Goal: Task Accomplishment & Management: Complete application form

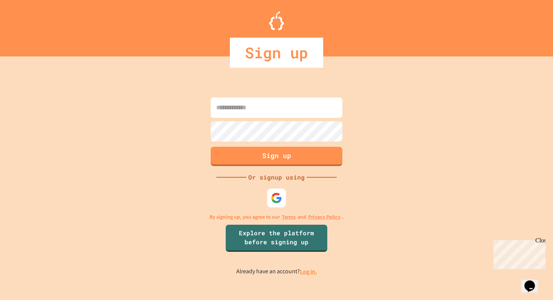
click at [241, 110] on input at bounding box center [277, 107] width 132 height 20
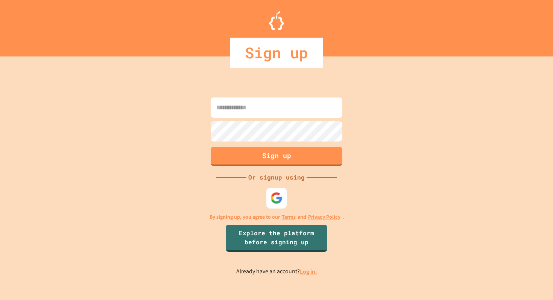
click at [274, 193] on img at bounding box center [276, 197] width 12 height 12
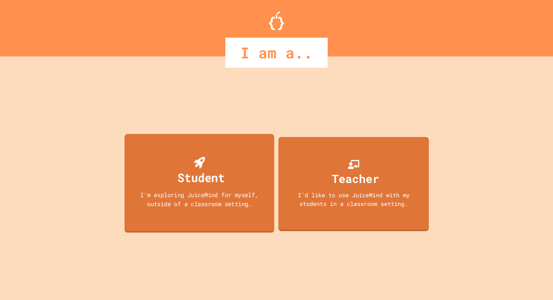
click at [244, 164] on div "Student I'm exploring JuiceMind for myself, outside of a classroom setting." at bounding box center [199, 182] width 150 height 99
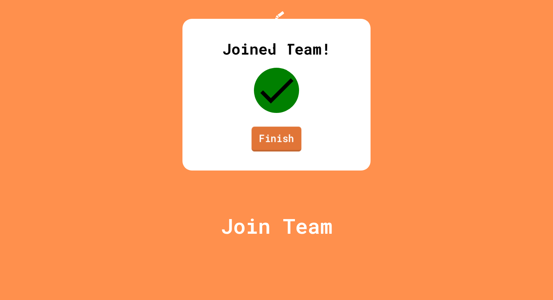
click at [271, 151] on link "Finish" at bounding box center [276, 138] width 50 height 25
